Goal: Task Accomplishment & Management: Complete application form

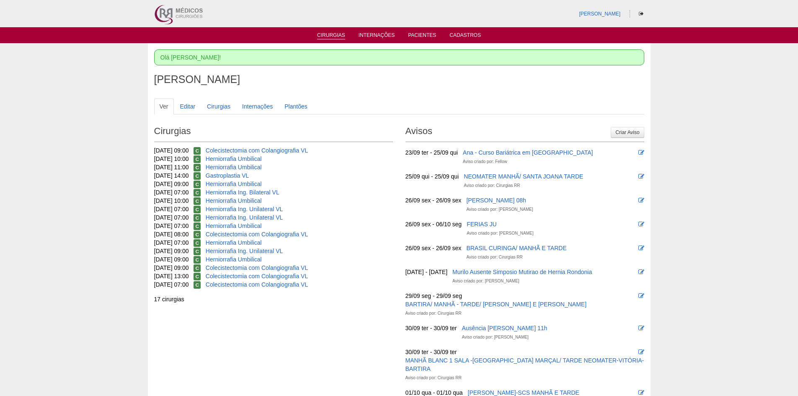
click at [334, 34] on link "Cirurgias" at bounding box center [331, 35] width 28 height 7
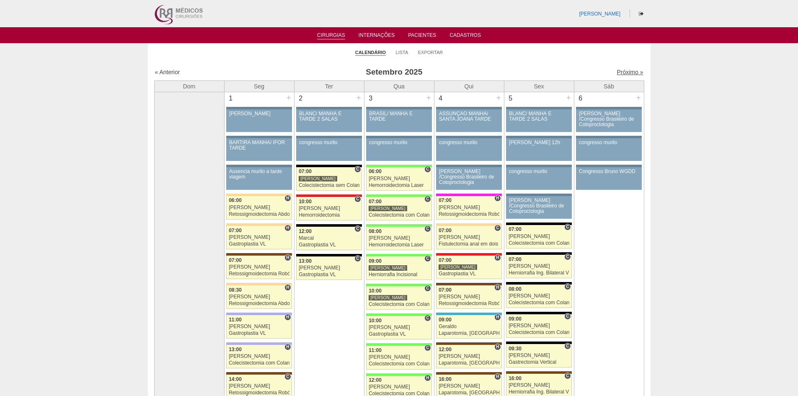
click at [622, 70] on link "Próximo »" at bounding box center [630, 72] width 26 height 7
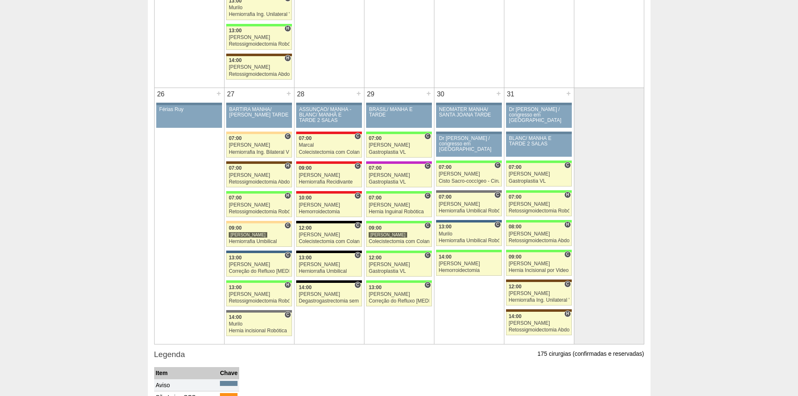
scroll to position [1406, 0]
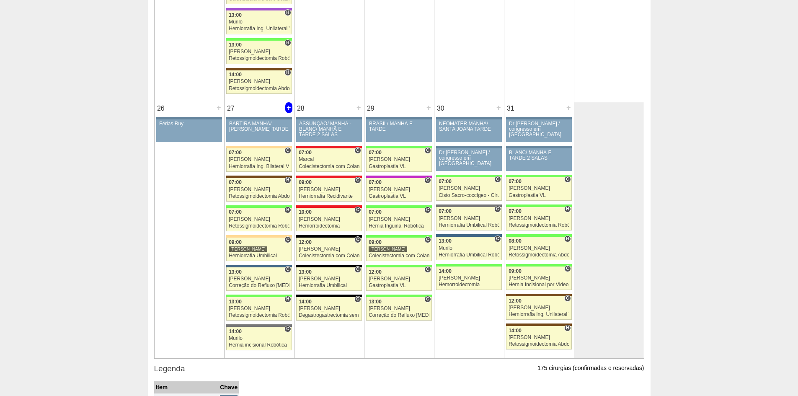
click at [289, 108] on div "+" at bounding box center [288, 107] width 7 height 11
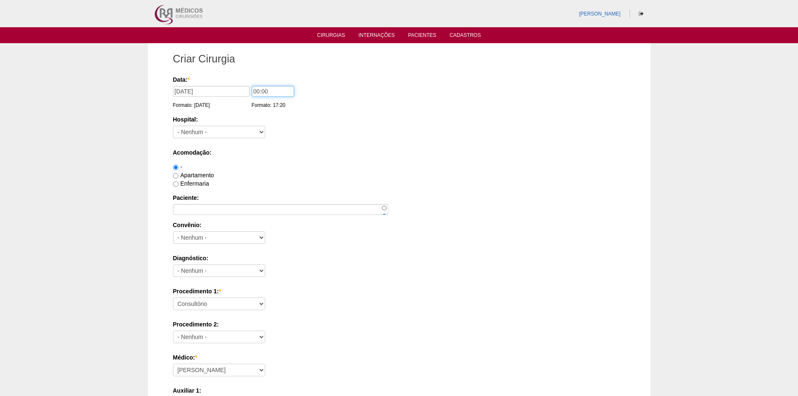
click at [257, 90] on input "00:00" at bounding box center [273, 91] width 42 height 11
type input "07:00"
click at [220, 134] on select "- Nenhum - 9 de Julho Albert Einstein Alvorada América Assunção Bartira Benefic…" at bounding box center [219, 132] width 92 height 13
select select "44"
click at [173, 126] on select "- Nenhum - 9 de Julho Albert Einstein Alvorada América Assunção Bartira Benefic…" at bounding box center [219, 132] width 92 height 13
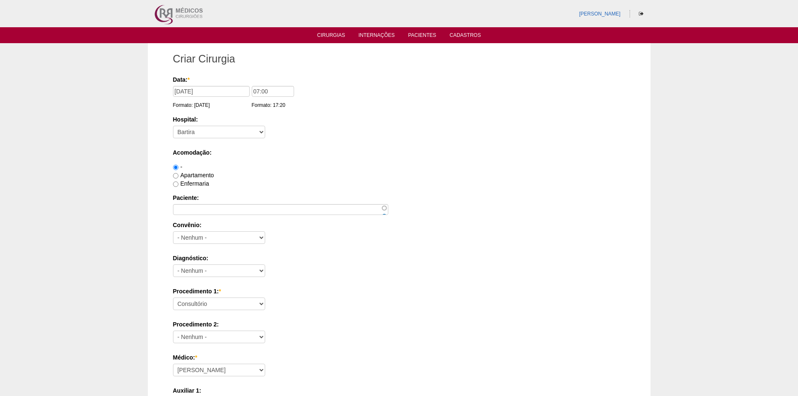
click at [199, 173] on label "Apartamento" at bounding box center [193, 175] width 41 height 7
click at [178, 173] on input "Apartamento" at bounding box center [175, 175] width 5 height 5
radio input "true"
click at [197, 181] on label "Enfermaria" at bounding box center [191, 183] width 36 height 7
click at [178, 181] on input "Enfermaria" at bounding box center [175, 183] width 5 height 5
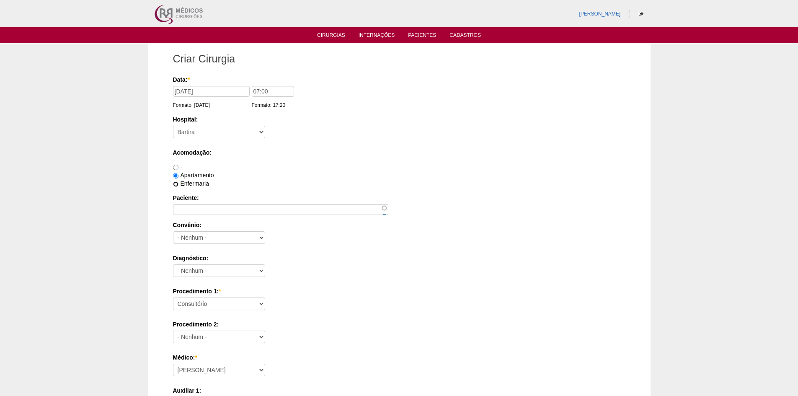
radio input "true"
click at [203, 173] on label "Apartamento" at bounding box center [193, 175] width 41 height 7
click at [178, 173] on input "Apartamento" at bounding box center [175, 175] width 5 height 5
radio input "true"
click at [222, 210] on input "Paciente:" at bounding box center [280, 209] width 215 height 11
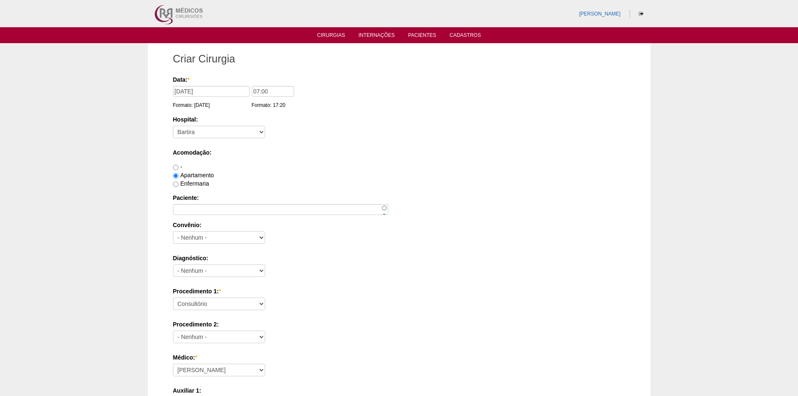
click at [199, 184] on label "Enfermaria" at bounding box center [191, 183] width 36 height 7
click at [178, 184] on input "Enfermaria" at bounding box center [175, 183] width 5 height 5
radio input "true"
click at [206, 209] on input "Paciente:" at bounding box center [280, 209] width 215 height 11
click at [188, 209] on input "Paciente:" at bounding box center [280, 209] width 215 height 11
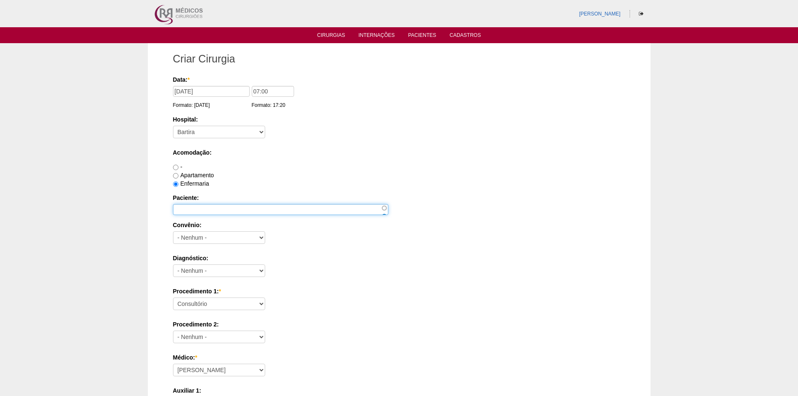
paste input "ANDREA DOS SANTOS QUINTO"
type input "ANDREA DOS SANTOS QUINTO"
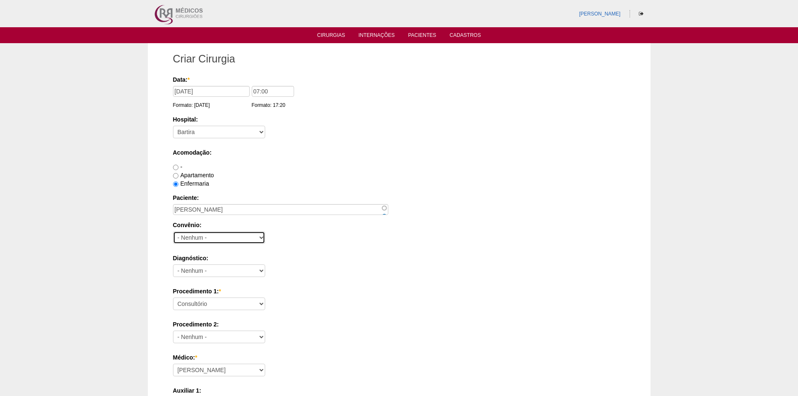
click at [206, 235] on select "- Nenhum - Abet Afresp Allianz Amil Blue Life Caasp Cabesp Caixa de Pensões Car…" at bounding box center [219, 237] width 92 height 13
select select "26"
click at [173, 231] on select "- Nenhum - Abet Afresp Allianz Amil Blue Life Caasp Cabesp Caixa de Pensões Car…" at bounding box center [219, 237] width 92 height 13
click at [209, 266] on select "- Nenhum - Abdome Agudo Abscesso Hepático Abscesso Perianal Abscesso Peritoneal…" at bounding box center [219, 270] width 92 height 13
select select "12"
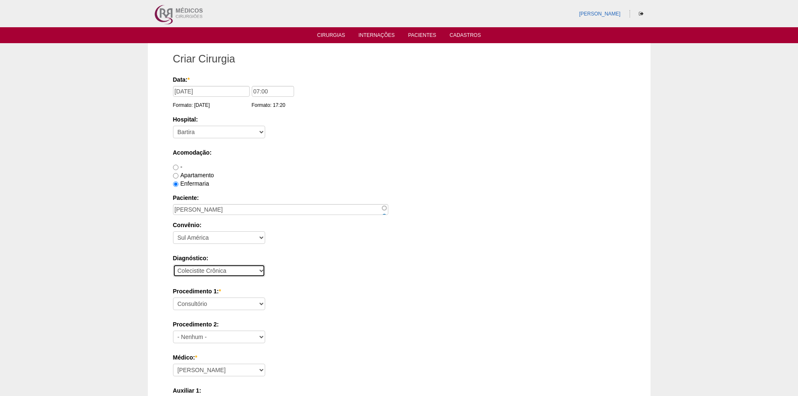
click at [173, 264] on select "- Nenhum - Abdome Agudo Abscesso Hepático Abscesso Perianal Abscesso Peritoneal…" at bounding box center [219, 270] width 92 height 13
click at [230, 301] on select "Consultório Abscesso Hepático - Drenagem Abscesso perianal Amputação Abdômino P…" at bounding box center [219, 303] width 92 height 13
select select "3735"
click at [173, 297] on select "Consultório Abscesso Hepático - Drenagem Abscesso perianal Amputação Abdômino P…" at bounding box center [219, 303] width 92 height 13
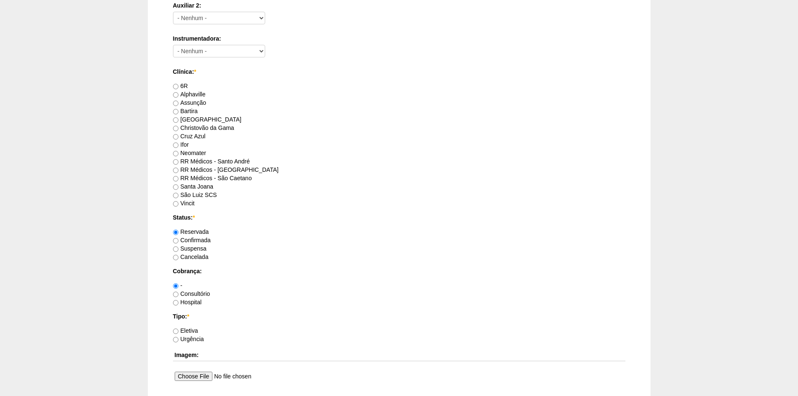
scroll to position [419, 0]
click at [195, 107] on label "Bartira" at bounding box center [185, 110] width 25 height 7
click at [178, 108] on input "Bartira" at bounding box center [175, 110] width 5 height 5
radio input "true"
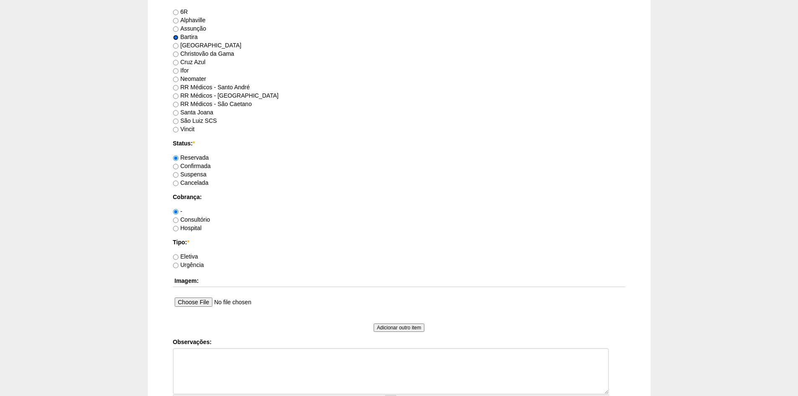
scroll to position [503, 0]
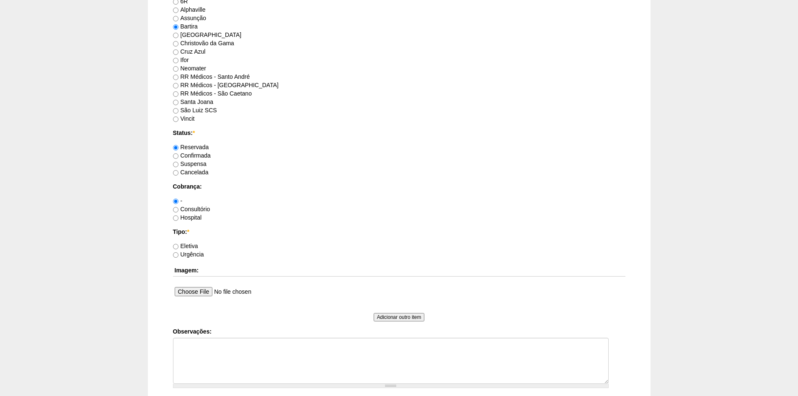
click at [196, 208] on label "Consultório" at bounding box center [191, 209] width 37 height 7
click at [178, 208] on input "Consultório" at bounding box center [175, 209] width 5 height 5
radio input "true"
click at [190, 245] on label "Eletiva" at bounding box center [185, 246] width 25 height 7
click at [178, 245] on input "Eletiva" at bounding box center [175, 246] width 5 height 5
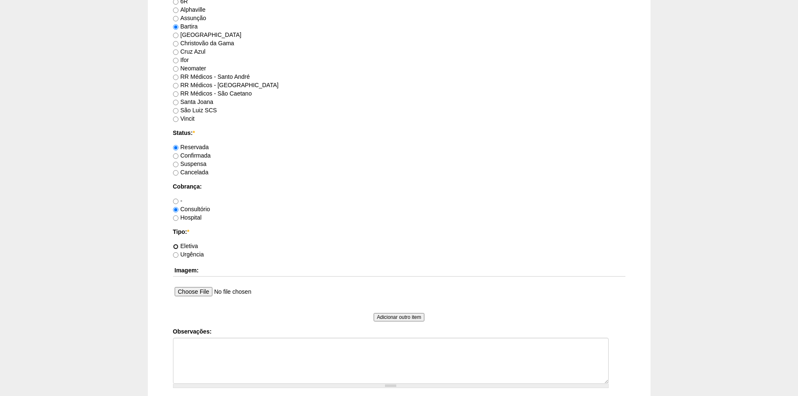
radio input "true"
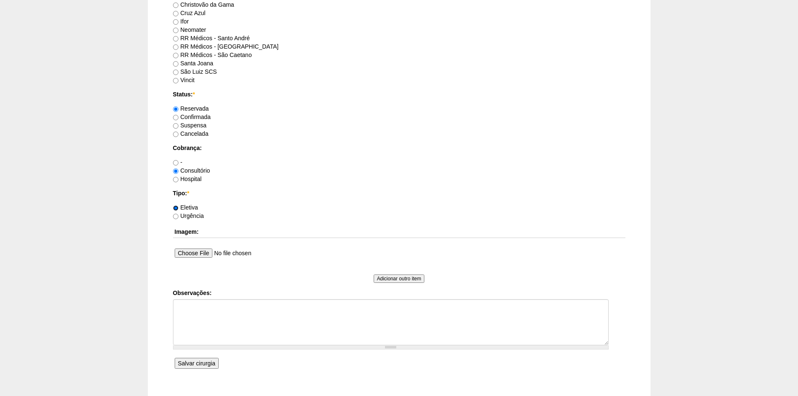
scroll to position [597, 0]
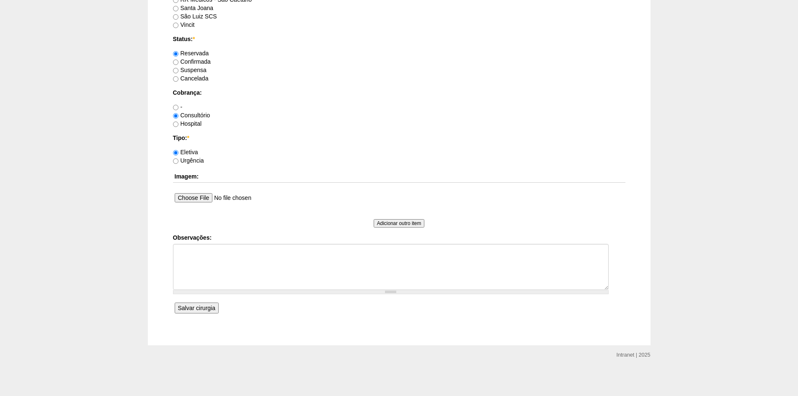
click at [190, 308] on input "Salvar cirurgia" at bounding box center [197, 307] width 44 height 11
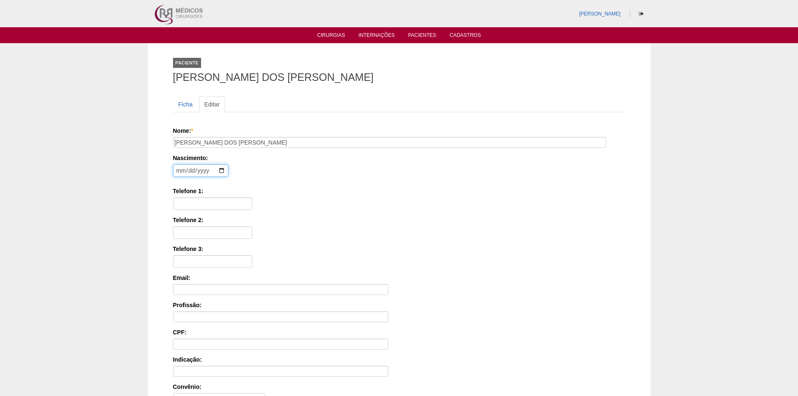
click at [178, 168] on input "date" at bounding box center [200, 170] width 55 height 13
type input "[DATE]"
click at [205, 202] on input "Telefone 1:" at bounding box center [212, 203] width 79 height 13
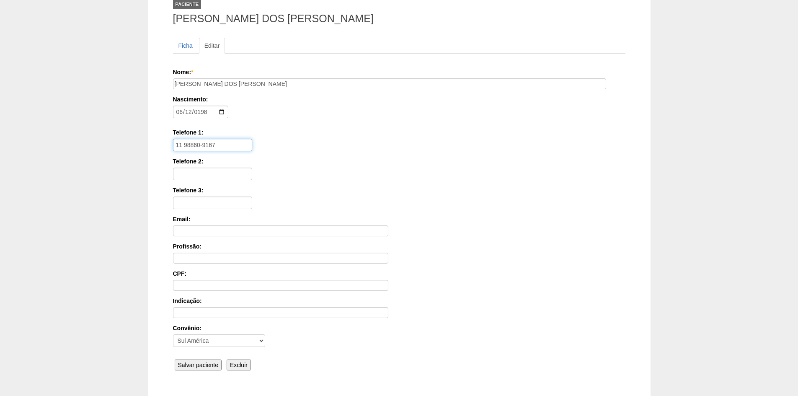
scroll to position [116, 0]
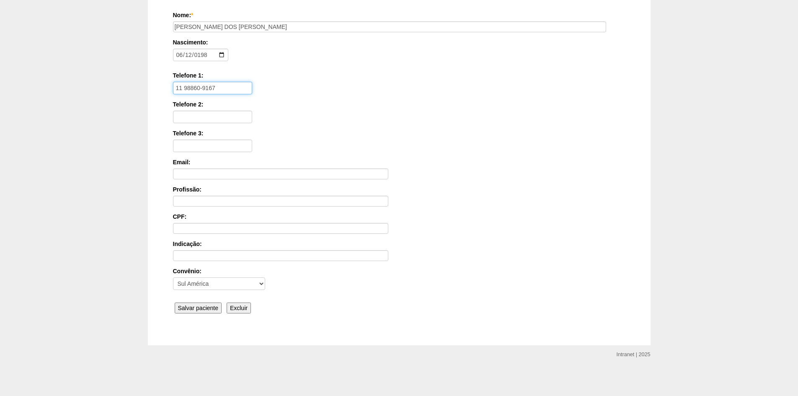
type input "11 98860-9167"
click at [188, 306] on input "Salvar paciente" at bounding box center [198, 307] width 47 height 11
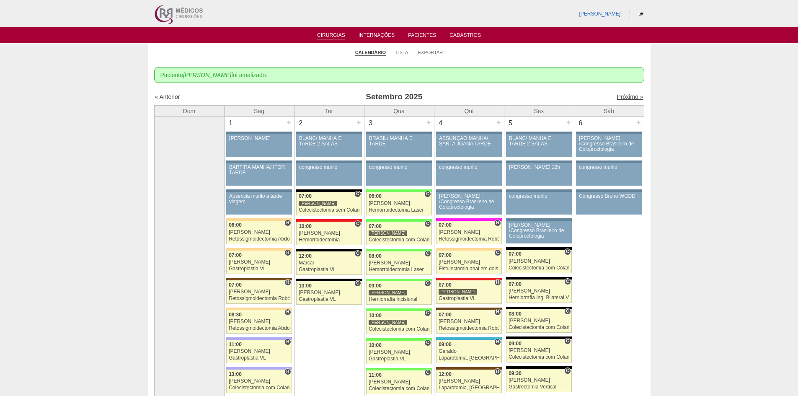
click at [621, 96] on link "Próximo »" at bounding box center [630, 96] width 26 height 7
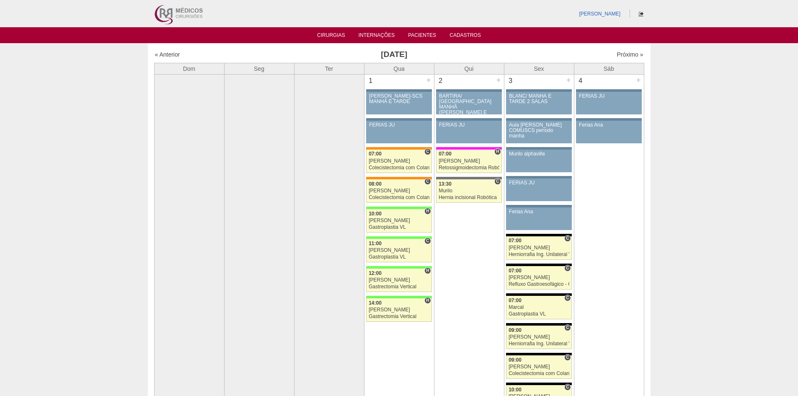
click at [641, 15] on icon at bounding box center [641, 13] width 5 height 5
